Goal: Find specific page/section: Find specific page/section

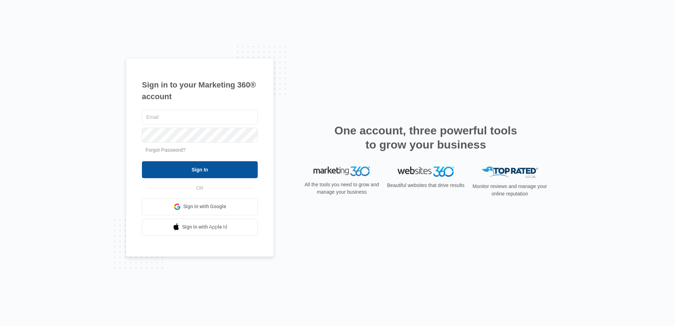
type input "[EMAIL_ADDRESS][DOMAIN_NAME]"
click at [219, 173] on input "Sign In" at bounding box center [200, 169] width 116 height 17
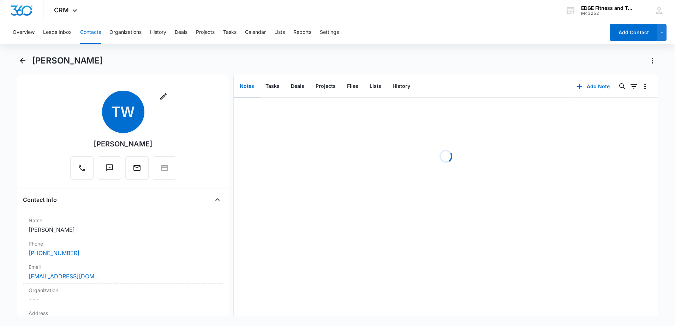
click at [88, 34] on button "Contacts" at bounding box center [90, 32] width 21 height 23
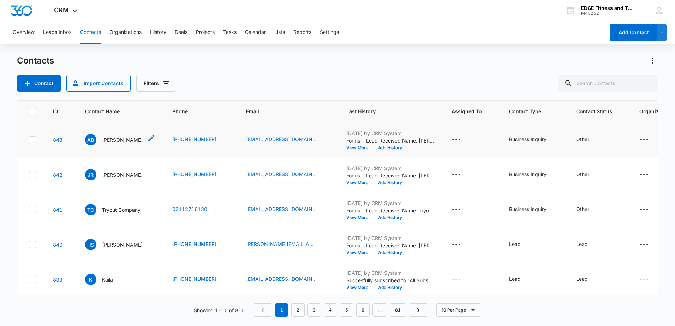
click at [121, 141] on p "[PERSON_NAME]" at bounding box center [122, 139] width 41 height 7
